Goal: Navigation & Orientation: Find specific page/section

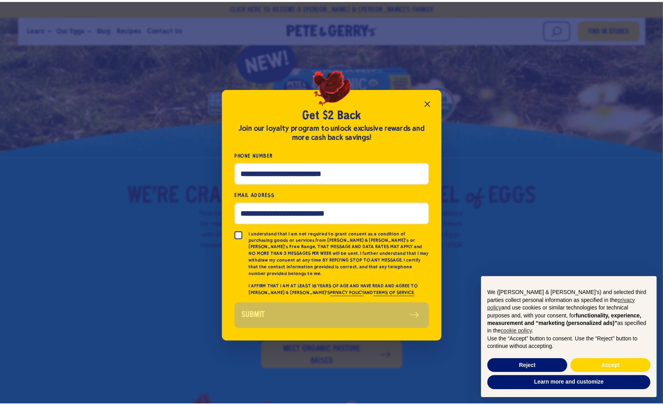
scroll to position [132, 0]
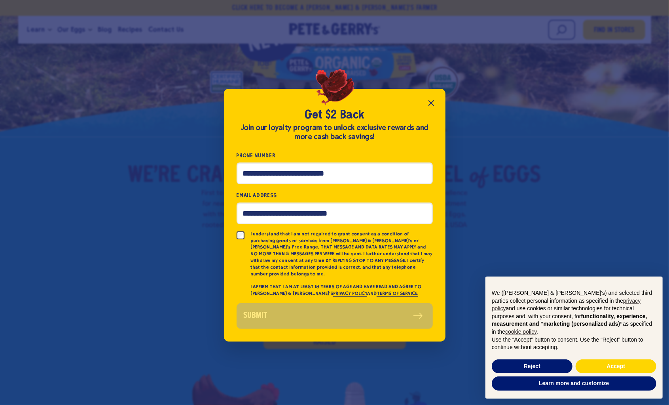
click at [431, 105] on icon "Close popup" at bounding box center [431, 103] width 5 height 5
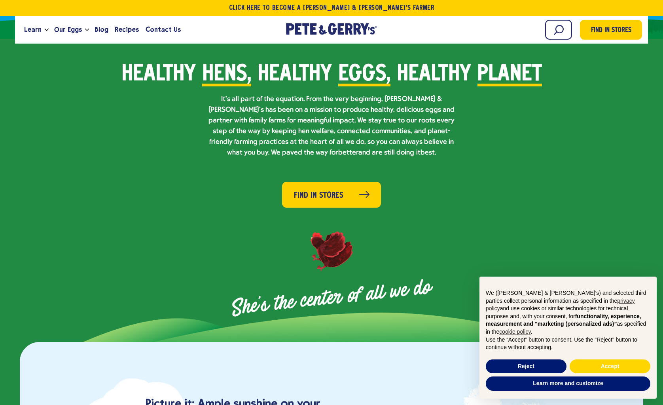
scroll to position [594, 0]
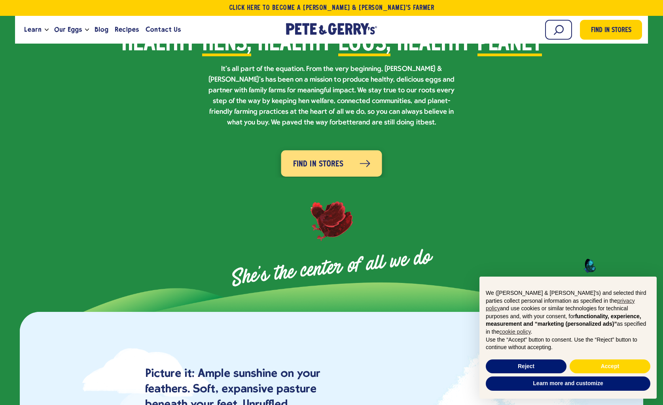
click at [301, 158] on span "Find in Stores" at bounding box center [318, 164] width 50 height 13
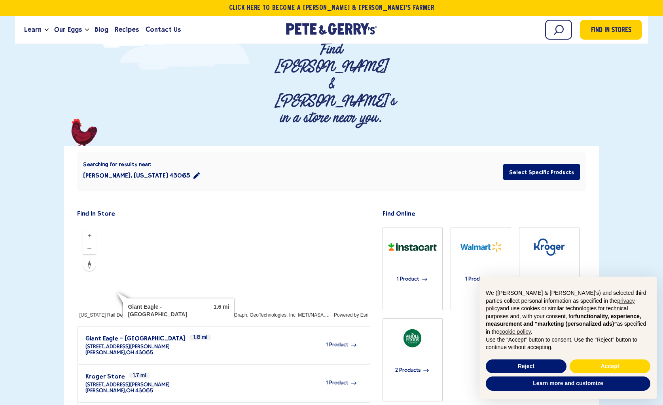
click at [186, 227] on div at bounding box center [223, 270] width 293 height 95
click at [285, 223] on div at bounding box center [223, 270] width 293 height 95
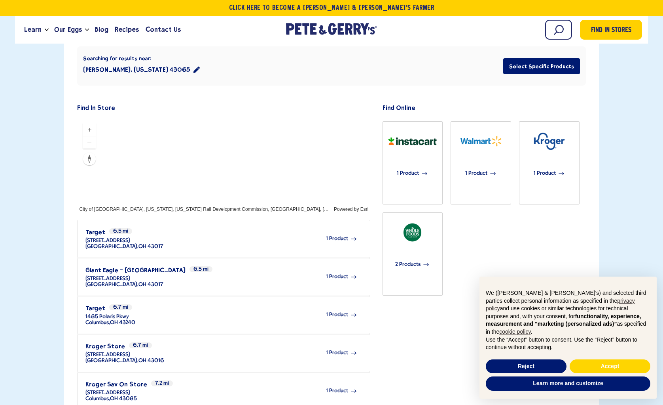
scroll to position [488, 0]
